Goal: Task Accomplishment & Management: Manage account settings

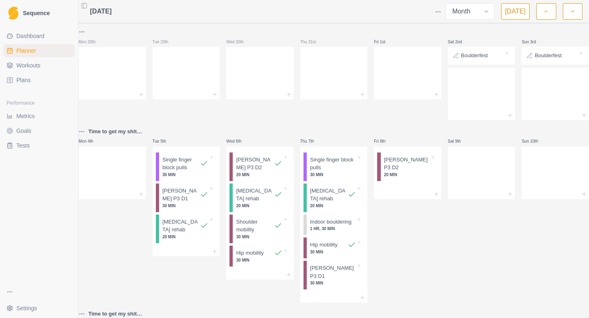
select select "month"
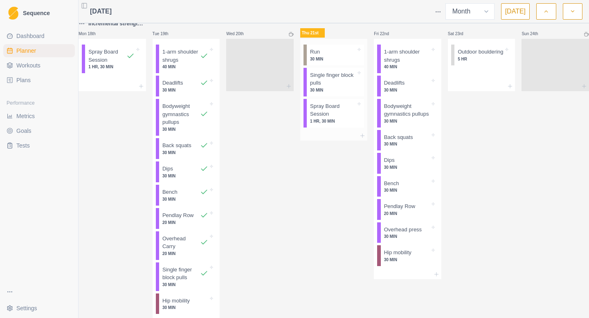
scroll to position [470, 0]
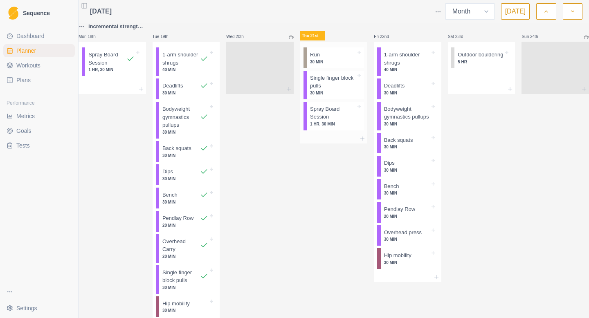
click at [338, 121] on p "Spray Board Session" at bounding box center [333, 113] width 46 height 16
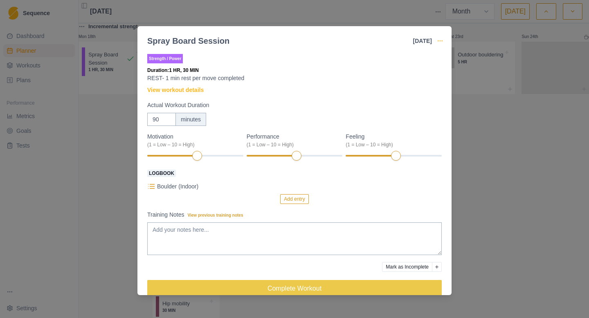
click at [438, 42] on icon "button" at bounding box center [440, 41] width 7 height 7
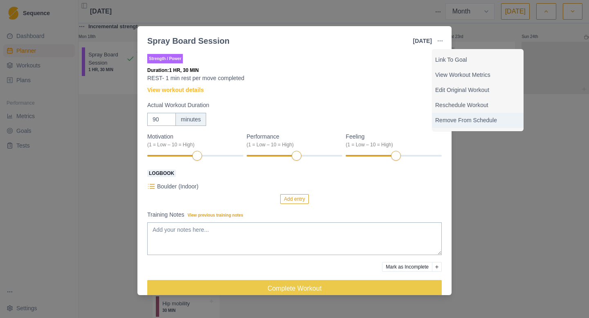
click at [448, 118] on p "Remove From Schedule" at bounding box center [477, 120] width 85 height 9
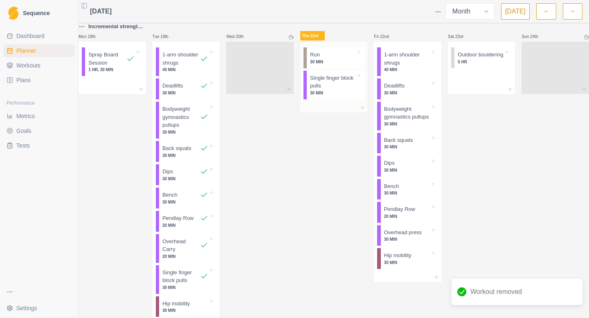
click at [363, 111] on icon at bounding box center [362, 107] width 7 height 7
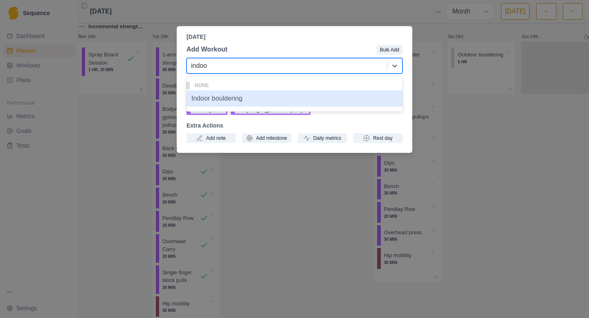
type input "indoor"
click at [246, 94] on div "Indoor bouldering" at bounding box center [294, 98] width 216 height 16
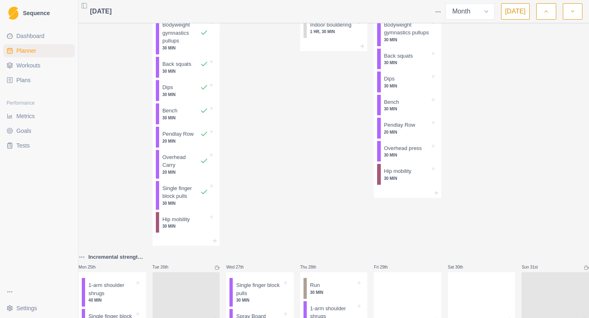
scroll to position [558, 0]
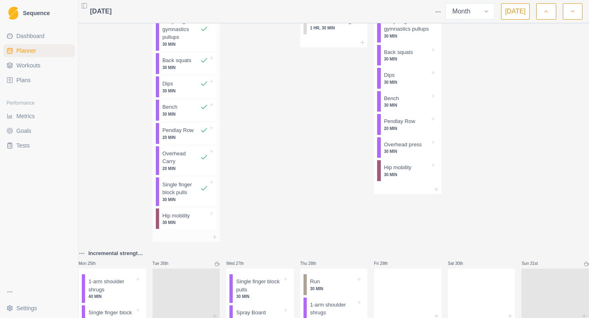
click at [204, 220] on div at bounding box center [199, 216] width 18 height 8
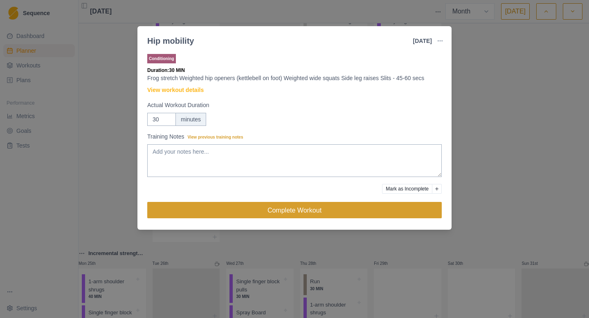
click at [243, 211] on button "Complete Workout" at bounding box center [294, 210] width 294 height 16
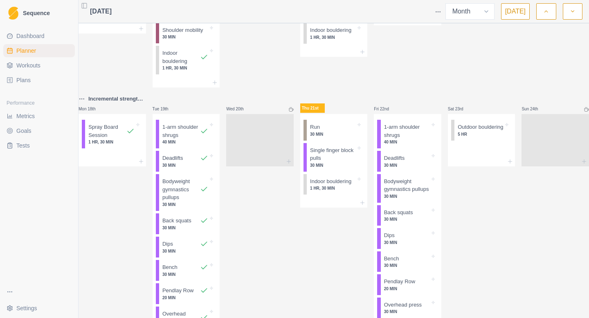
scroll to position [393, 0]
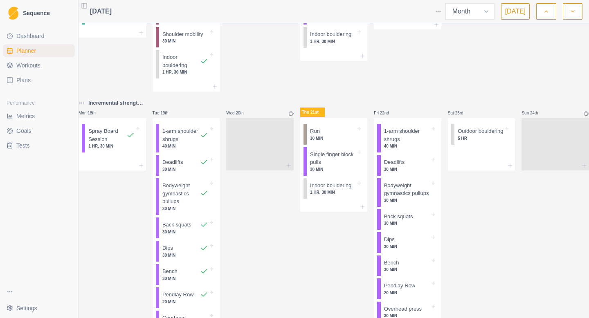
click at [131, 108] on div "Incremental strength Wk 1 (2sets)" at bounding box center [111, 103] width 67 height 10
click at [128, 107] on p "Incremental strength Wk 1 (2sets)" at bounding box center [117, 103] width 58 height 8
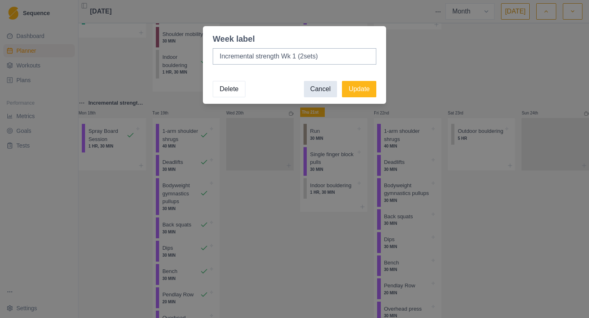
click at [323, 89] on button "Cancel" at bounding box center [321, 89] width 34 height 16
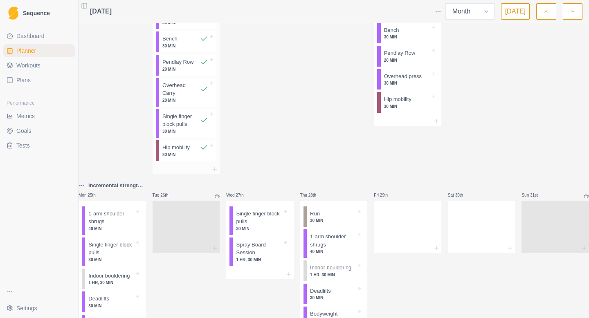
scroll to position [627, 0]
click at [117, 189] on p "Incremental strength Wk 1 (3 sets)" at bounding box center [117, 185] width 58 height 8
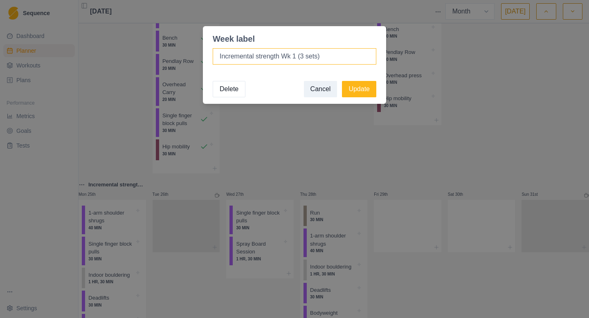
click at [295, 57] on input "Incremental strength Wk 1 (3 sets)" at bounding box center [295, 56] width 164 height 16
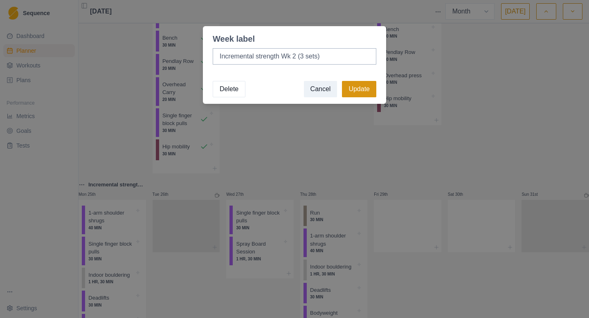
type input "Incremental strength Wk 2 (3 sets)"
click at [352, 87] on button "Update" at bounding box center [359, 89] width 34 height 16
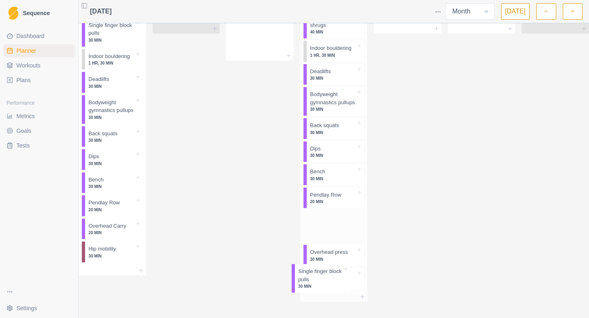
scroll to position [901, 0]
drag, startPoint x: 268, startPoint y: 103, endPoint x: 340, endPoint y: 247, distance: 161.1
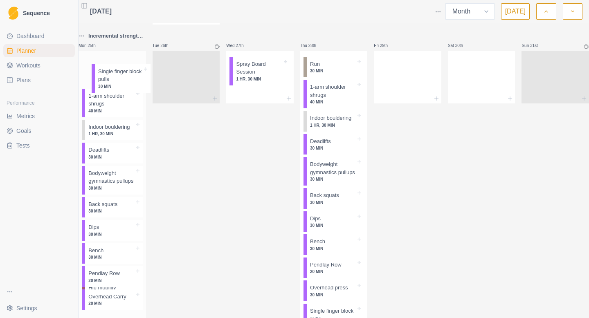
scroll to position [774, 0]
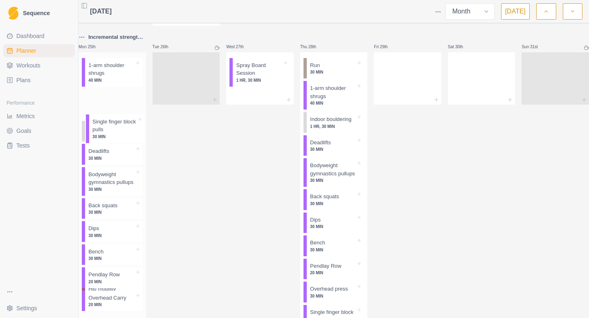
drag, startPoint x: 127, startPoint y: 123, endPoint x: 125, endPoint y: 129, distance: 5.7
click at [125, 129] on div "1-arm shoulder shrugs 40 MIN Single finger block pulls 30 MIN Indoor bouldering…" at bounding box center [111, 196] width 67 height 288
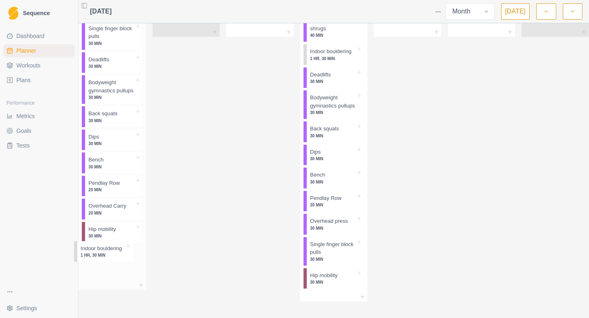
scroll to position [899, 0]
drag, startPoint x: 115, startPoint y: 157, endPoint x: 106, endPoint y: 248, distance: 90.7
click at [106, 248] on div "1-arm shoulder shrugs 40 MIN Single finger block pulls 30 MIN Indoor bouldering…" at bounding box center [111, 132] width 67 height 296
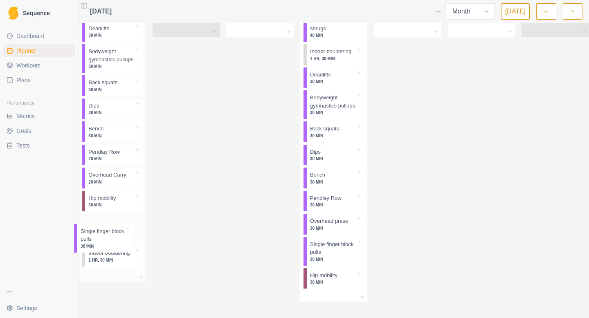
drag, startPoint x: 132, startPoint y: 58, endPoint x: 117, endPoint y: 246, distance: 188.2
click at [117, 246] on div "1-arm shoulder shrugs 40 MIN Single finger block pulls 30 MIN Deadlifts 30 MIN …" at bounding box center [111, 128] width 67 height 288
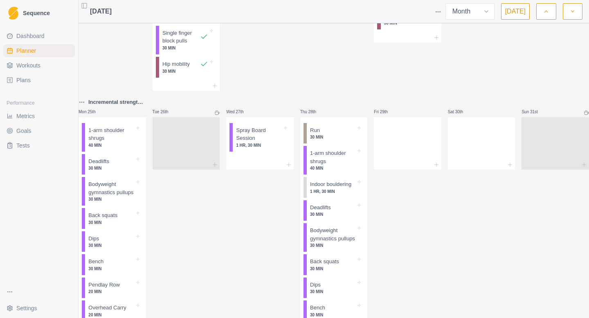
scroll to position [712, 0]
